Goal: Task Accomplishment & Management: Use online tool/utility

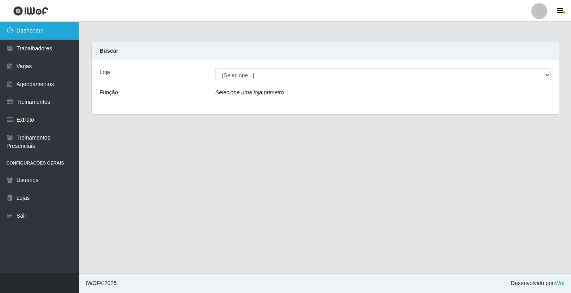
click at [50, 32] on link "Dashboard" at bounding box center [39, 31] width 79 height 18
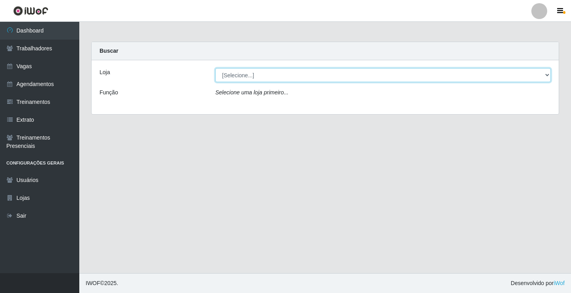
click at [549, 76] on select "[Selecione...] Supermercado VOLLET" at bounding box center [382, 75] width 335 height 14
select select "72"
click at [215, 68] on select "[Selecione...] Supermercado VOLLET" at bounding box center [382, 75] width 335 height 14
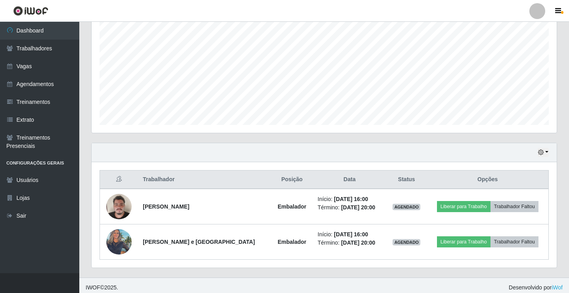
scroll to position [163, 0]
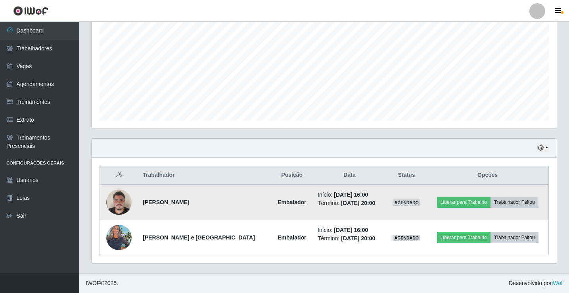
click at [123, 206] on img at bounding box center [118, 202] width 25 height 34
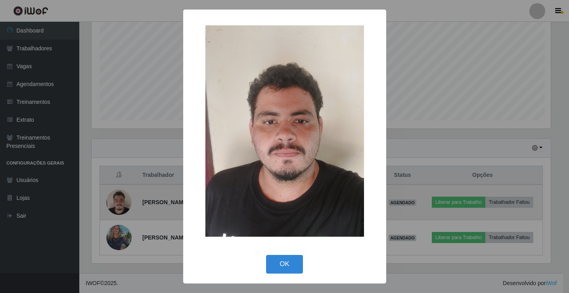
scroll to position [165, 461]
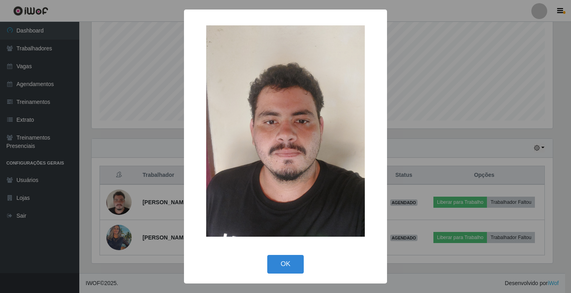
click at [224, 99] on img at bounding box center [285, 130] width 159 height 211
click at [541, 54] on div "× OK Cancel" at bounding box center [285, 146] width 571 height 293
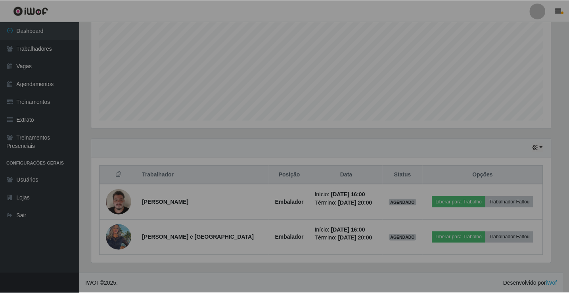
scroll to position [165, 465]
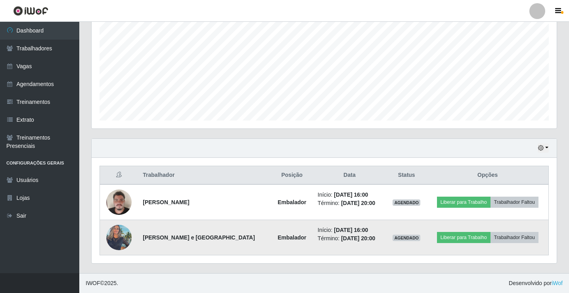
click at [127, 235] on img at bounding box center [118, 237] width 25 height 34
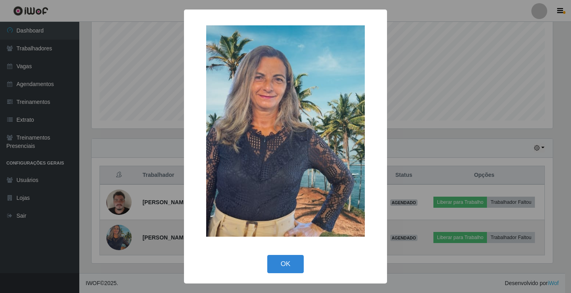
click at [127, 235] on div "× OK Cancel" at bounding box center [285, 146] width 571 height 293
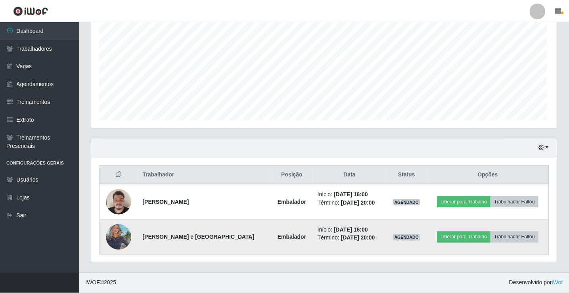
scroll to position [165, 465]
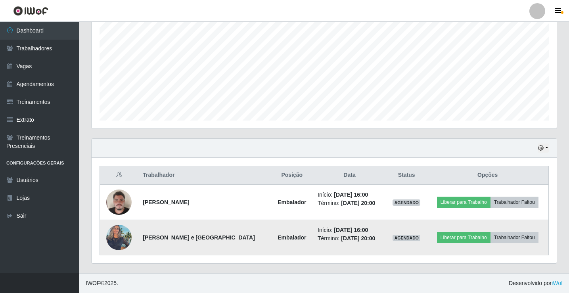
click at [127, 235] on img at bounding box center [118, 237] width 25 height 34
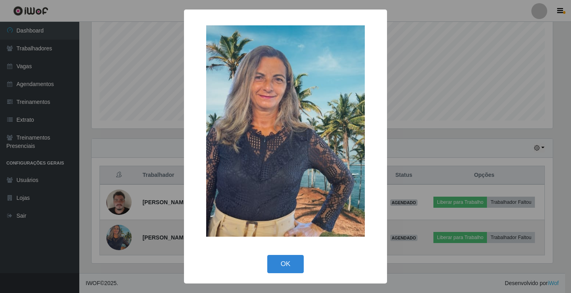
click at [127, 235] on div "× OK Cancel" at bounding box center [285, 146] width 571 height 293
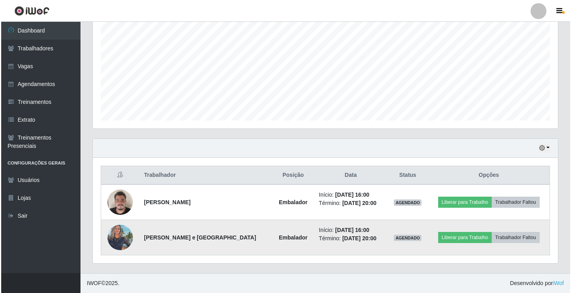
scroll to position [165, 465]
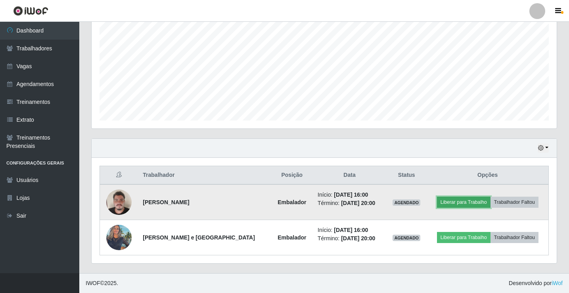
click at [457, 203] on button "Liberar para Trabalho" at bounding box center [464, 202] width 54 height 11
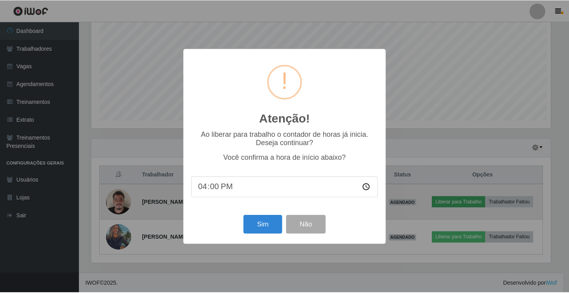
scroll to position [165, 461]
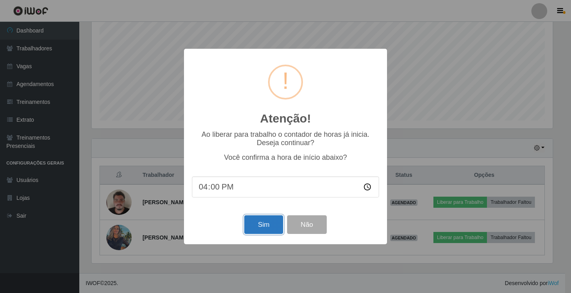
click at [263, 226] on button "Sim" at bounding box center [263, 224] width 38 height 19
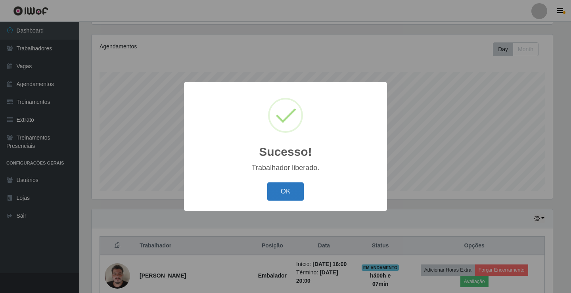
click at [277, 196] on button "OK" at bounding box center [285, 191] width 37 height 19
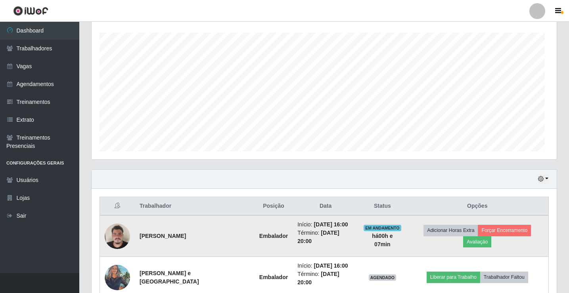
scroll to position [163, 0]
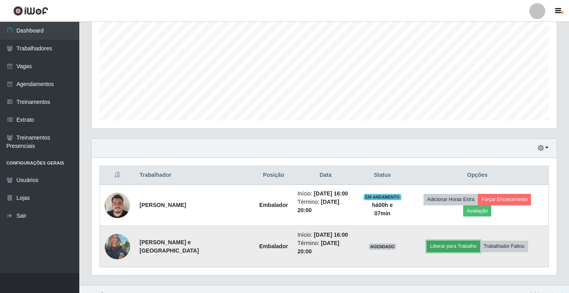
click at [458, 241] on button "Liberar para Trabalho" at bounding box center [454, 246] width 54 height 11
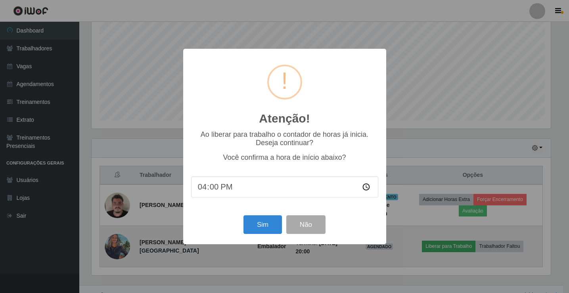
scroll to position [165, 461]
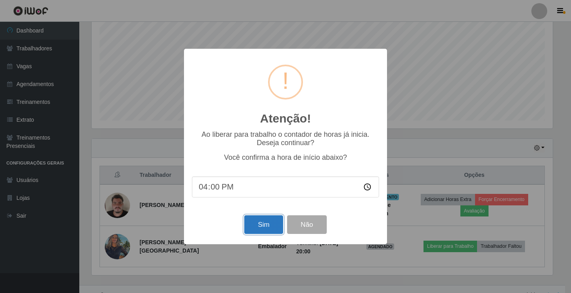
click at [262, 226] on button "Sim" at bounding box center [263, 224] width 38 height 19
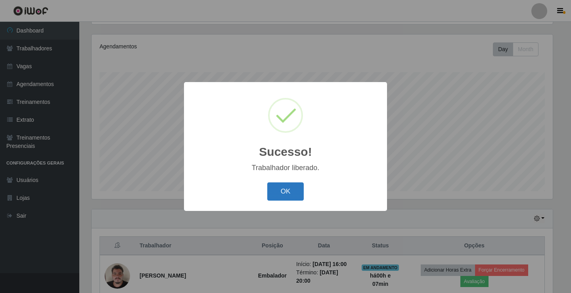
click at [281, 190] on button "OK" at bounding box center [285, 191] width 37 height 19
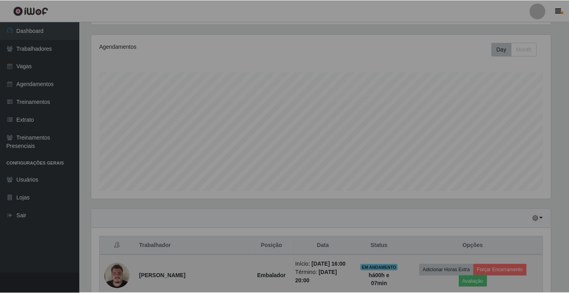
scroll to position [165, 465]
